Goal: Information Seeking & Learning: Learn about a topic

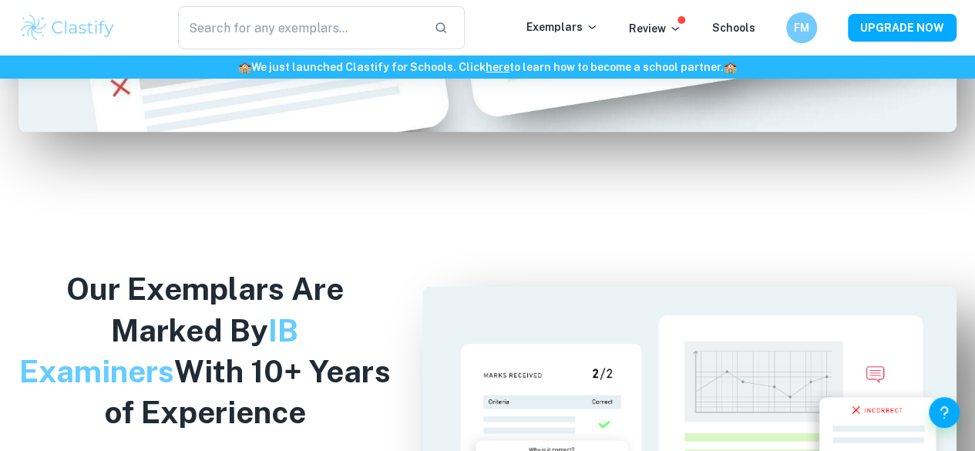
scroll to position [1186, 0]
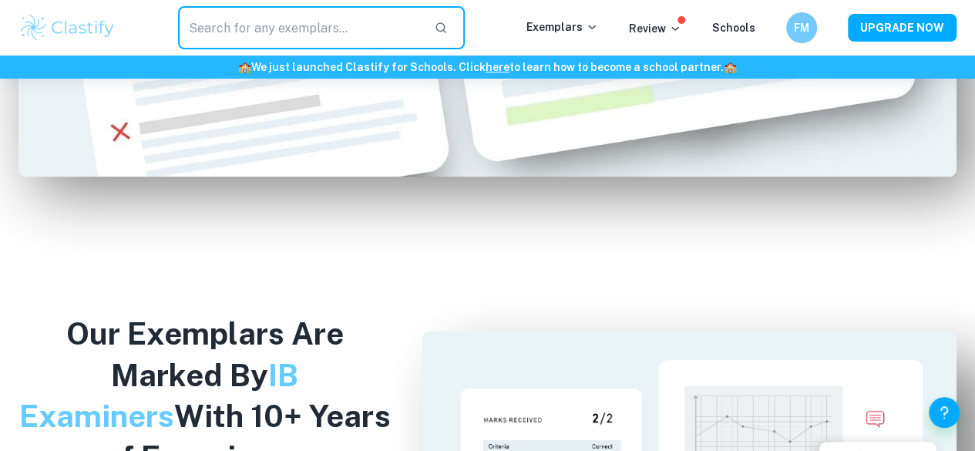
click at [223, 32] on input "text" at bounding box center [299, 27] width 243 height 43
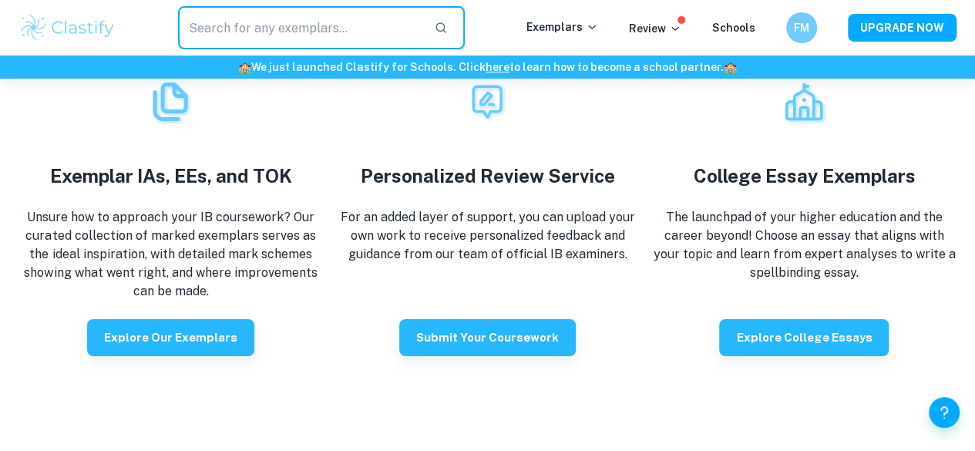
scroll to position [2663, 0]
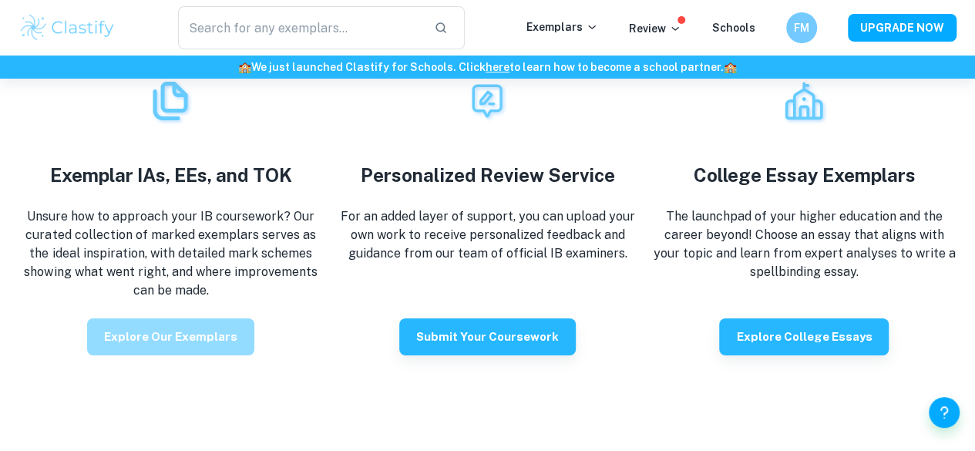
click at [210, 355] on button "Explore our exemplars" at bounding box center [170, 336] width 167 height 37
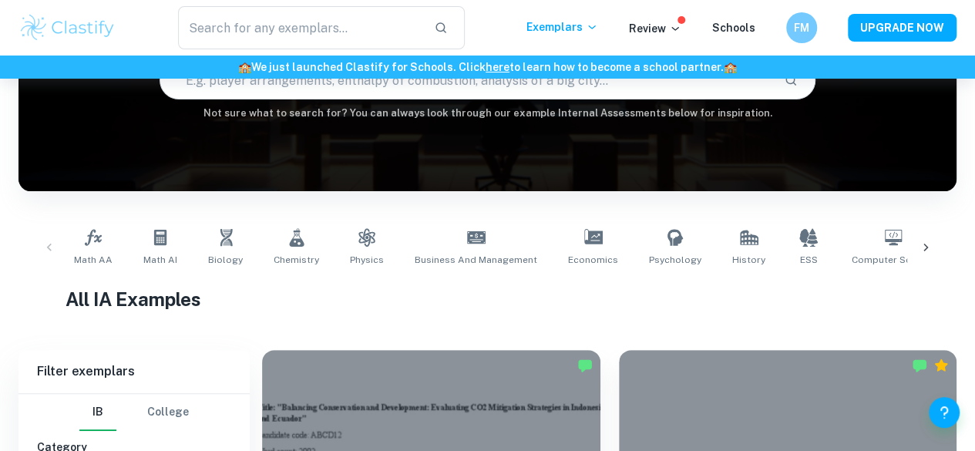
scroll to position [185, 0]
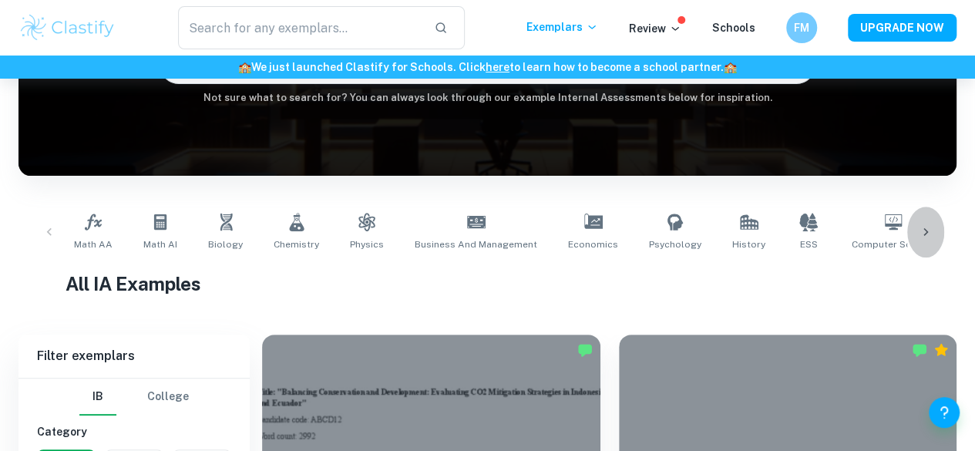
click at [921, 240] on div at bounding box center [925, 231] width 37 height 51
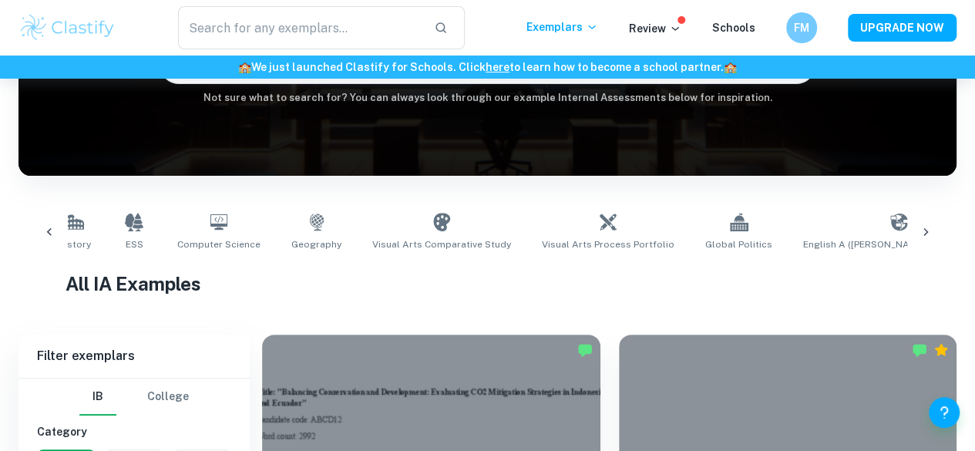
scroll to position [0, 723]
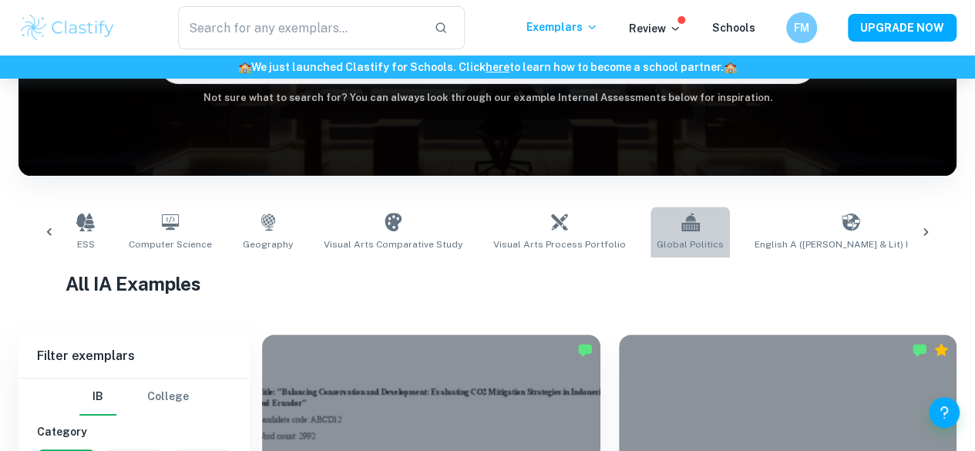
click at [656, 243] on span "Global Politics" at bounding box center [689, 244] width 67 height 14
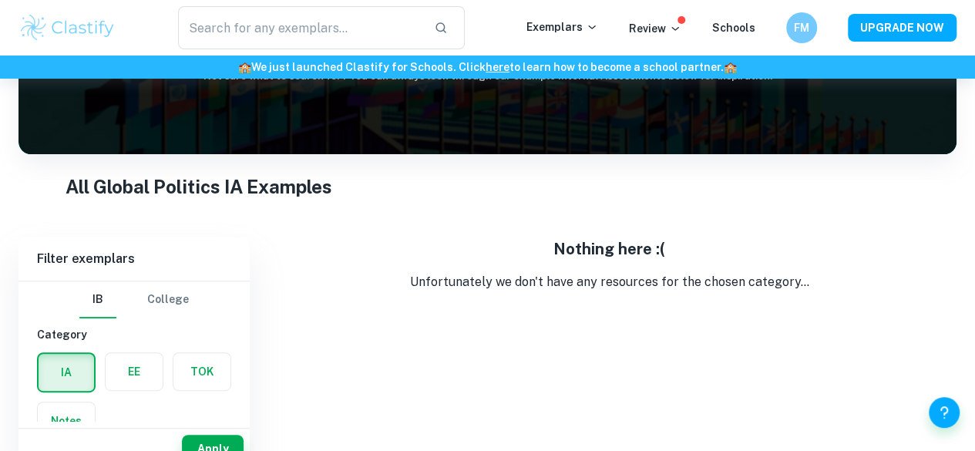
scroll to position [223, 0]
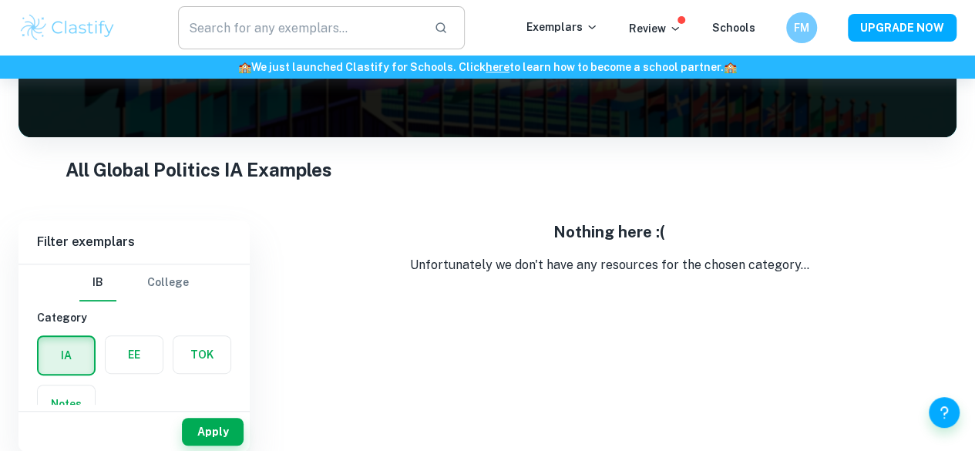
click at [321, 18] on input "text" at bounding box center [299, 27] width 243 height 43
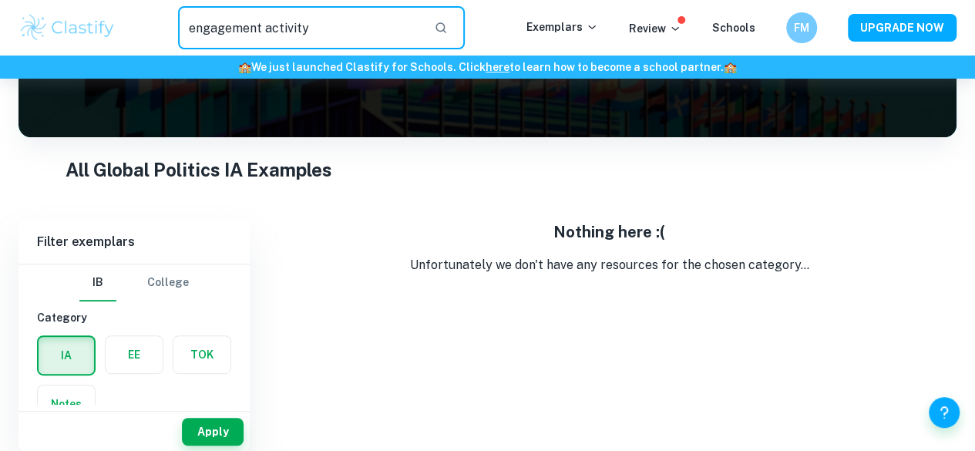
type input "engagement activity"
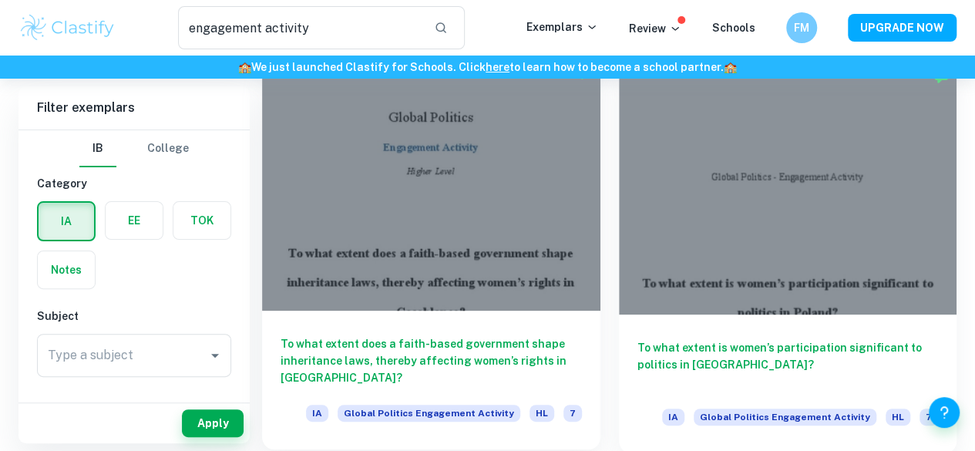
scroll to position [109, 0]
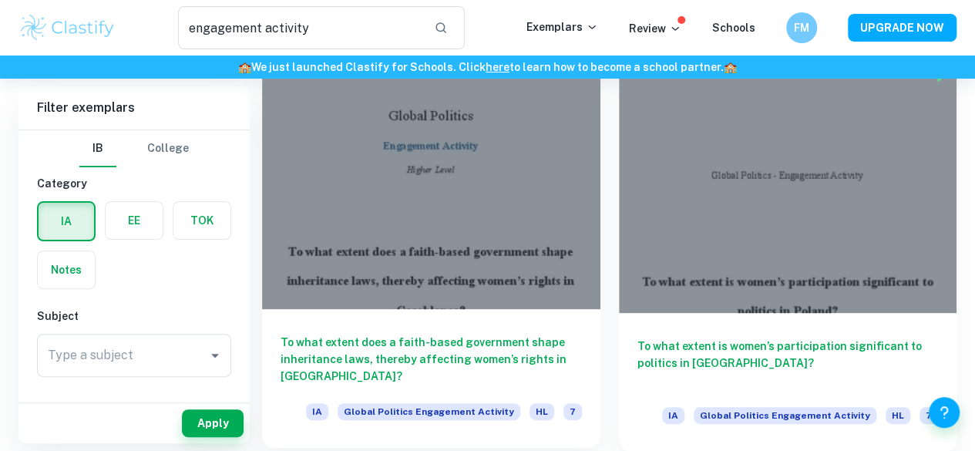
click at [373, 309] on div "To what extent does a faith-based government shape inheritance laws, thereby af…" at bounding box center [431, 378] width 338 height 139
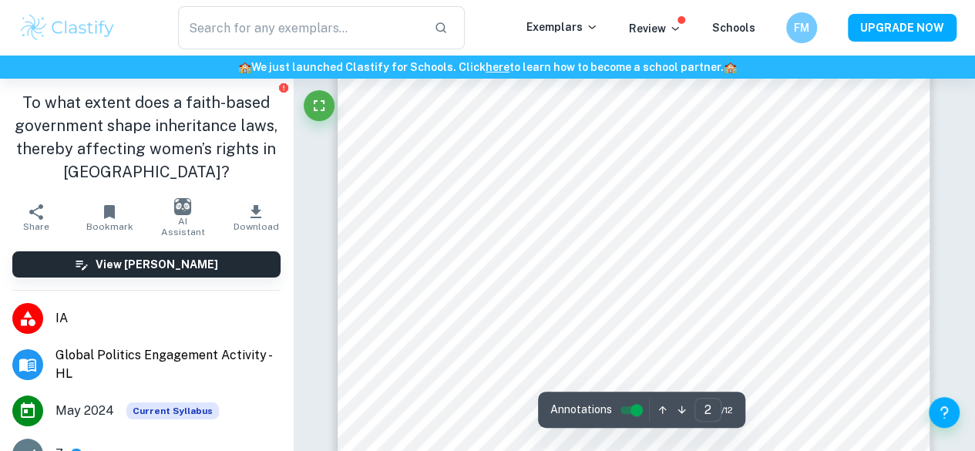
scroll to position [1106, 0]
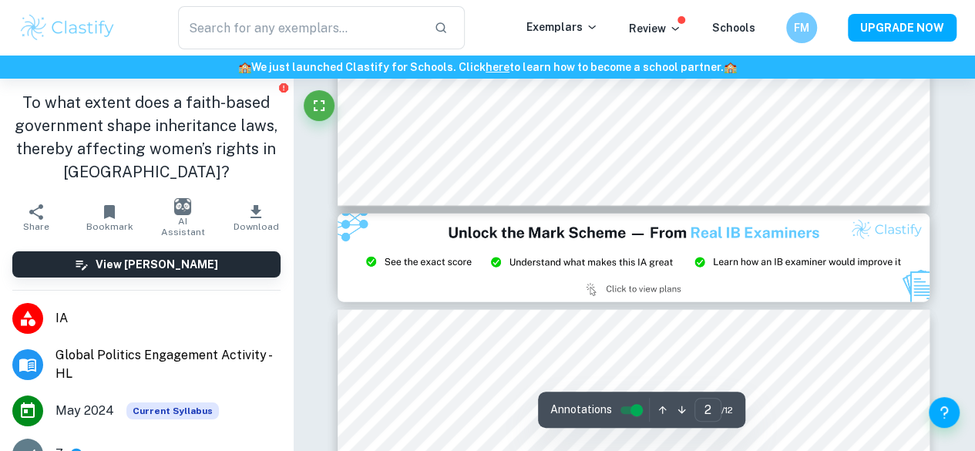
type input "3"
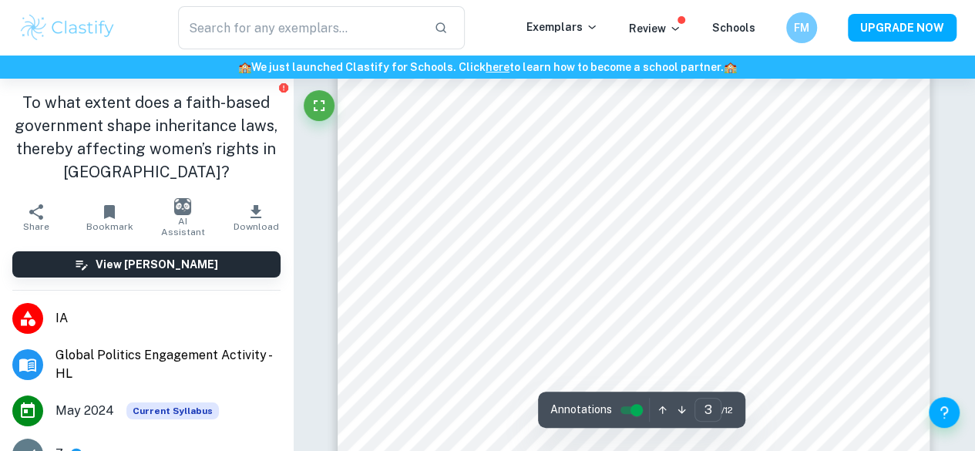
scroll to position [1960, 0]
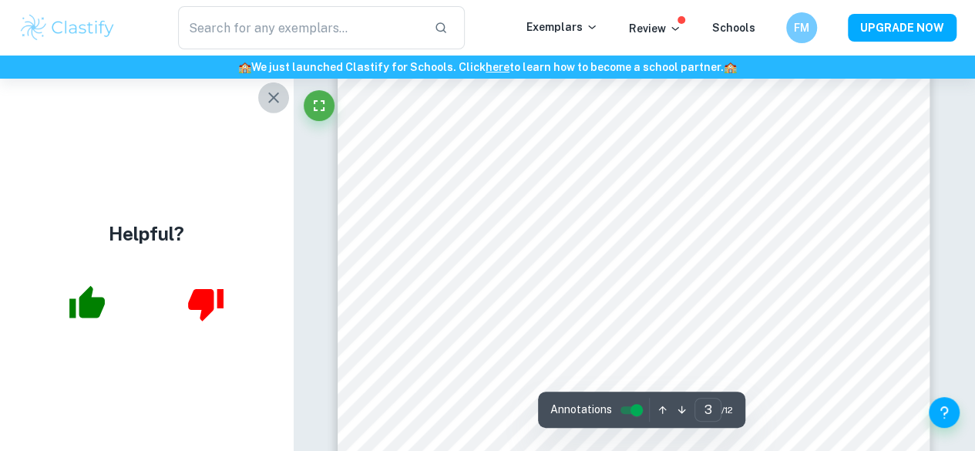
click at [277, 93] on icon "button" at bounding box center [273, 97] width 11 height 11
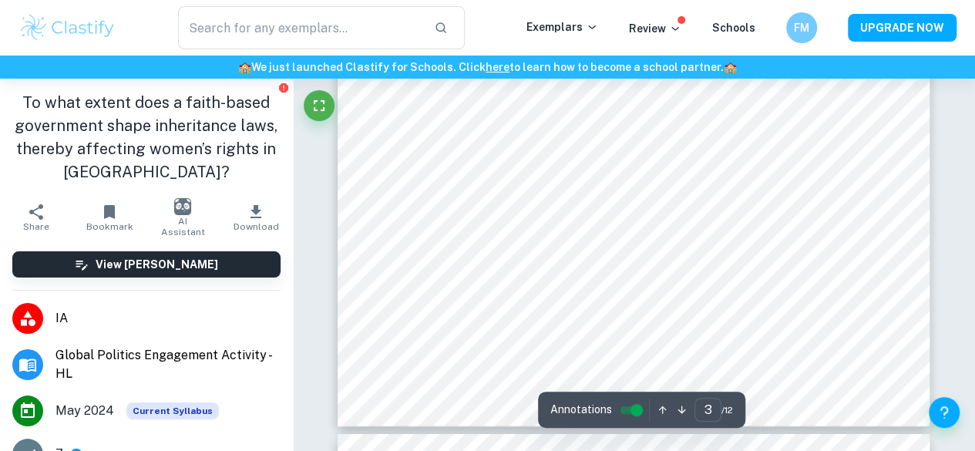
scroll to position [2385, 0]
